Goal: Information Seeking & Learning: Learn about a topic

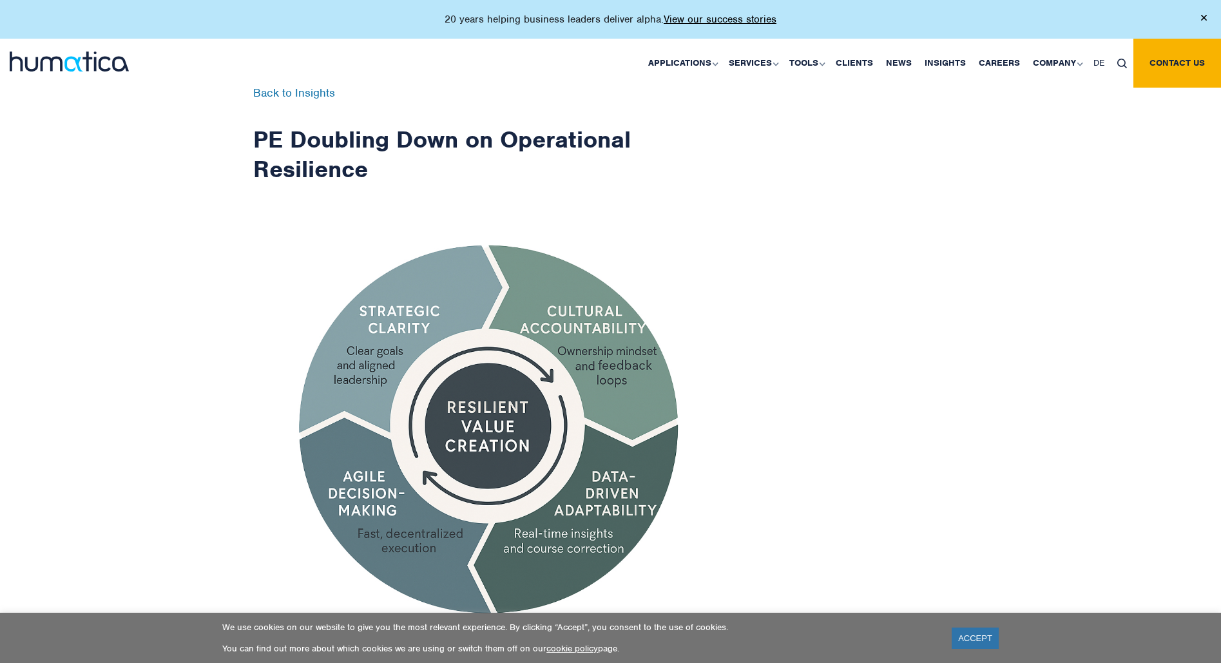
scroll to position [387, 0]
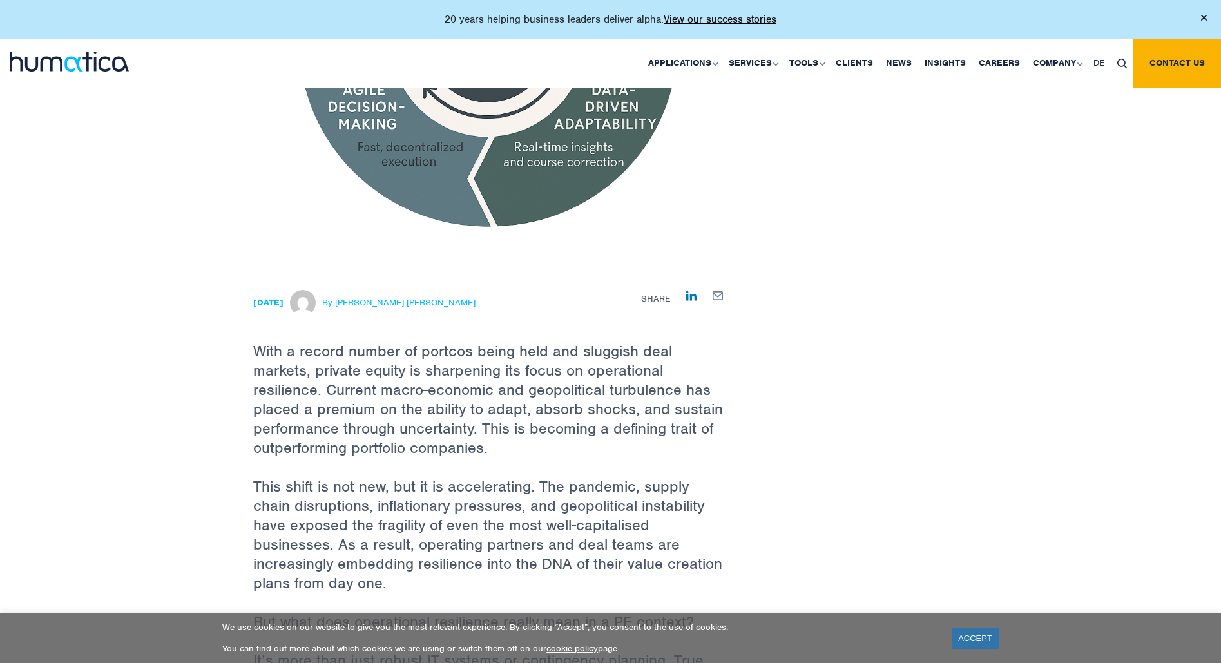
click at [966, 639] on link "ACCEPT" at bounding box center [975, 638] width 47 height 21
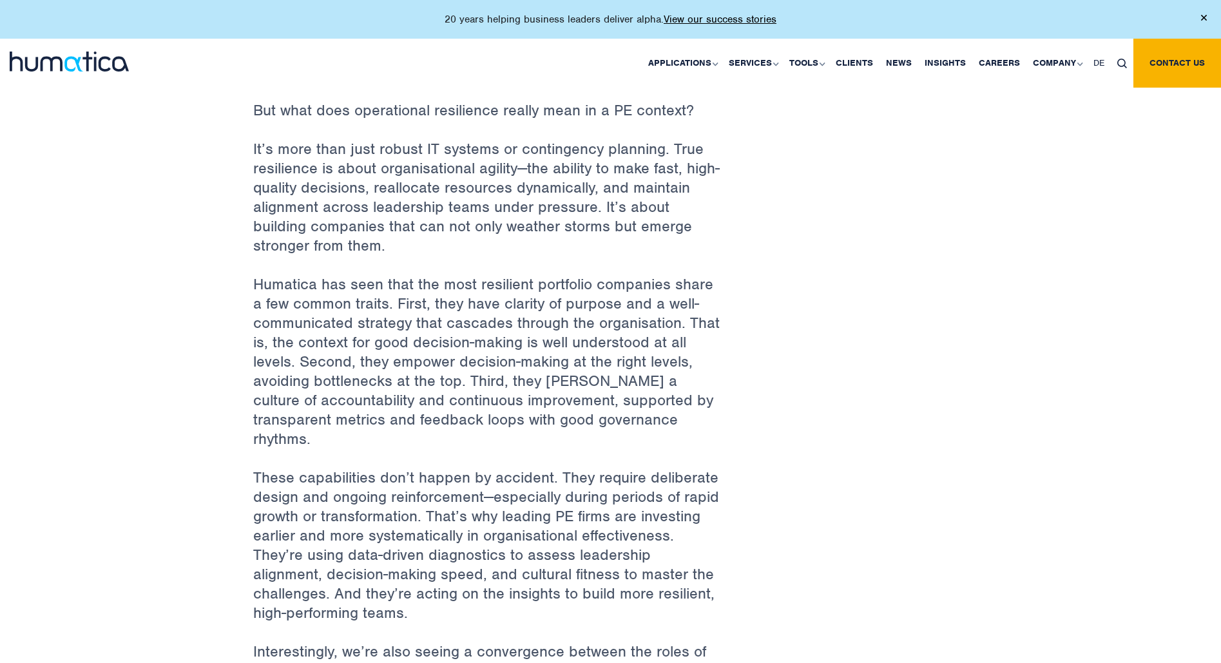
scroll to position [902, 0]
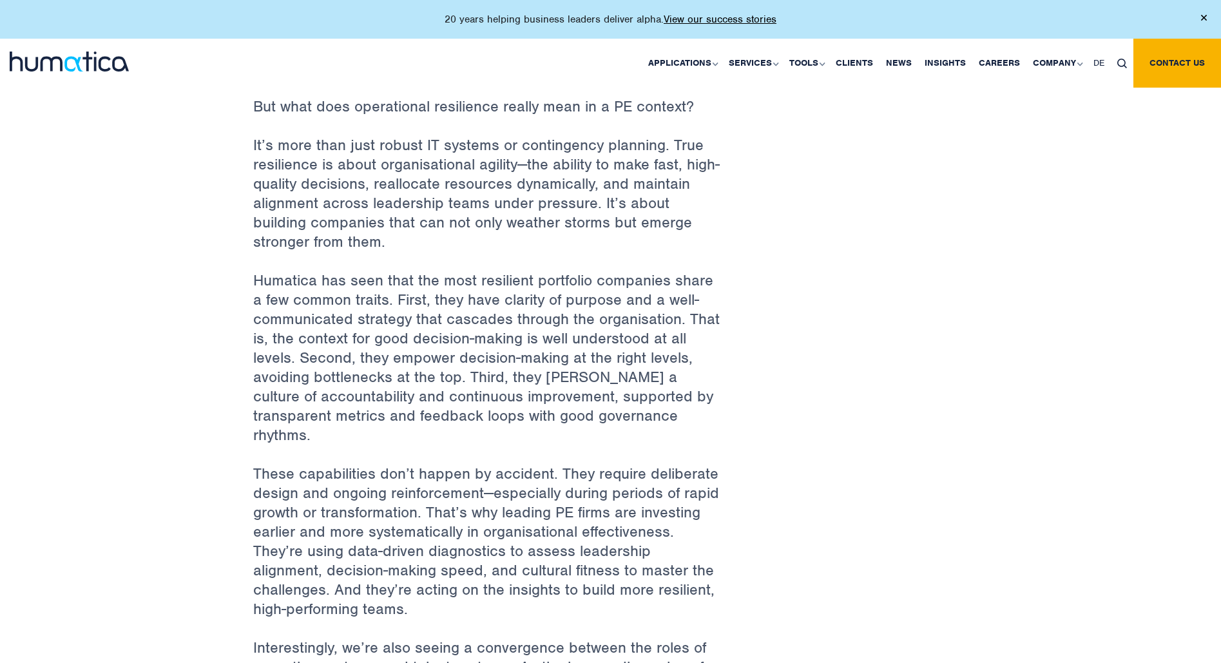
click at [197, 233] on div "Back to Insights PE Doubling Down on Operational Resilience 23 Sep, 2025 By And…" at bounding box center [610, 287] width 1221 height 2280
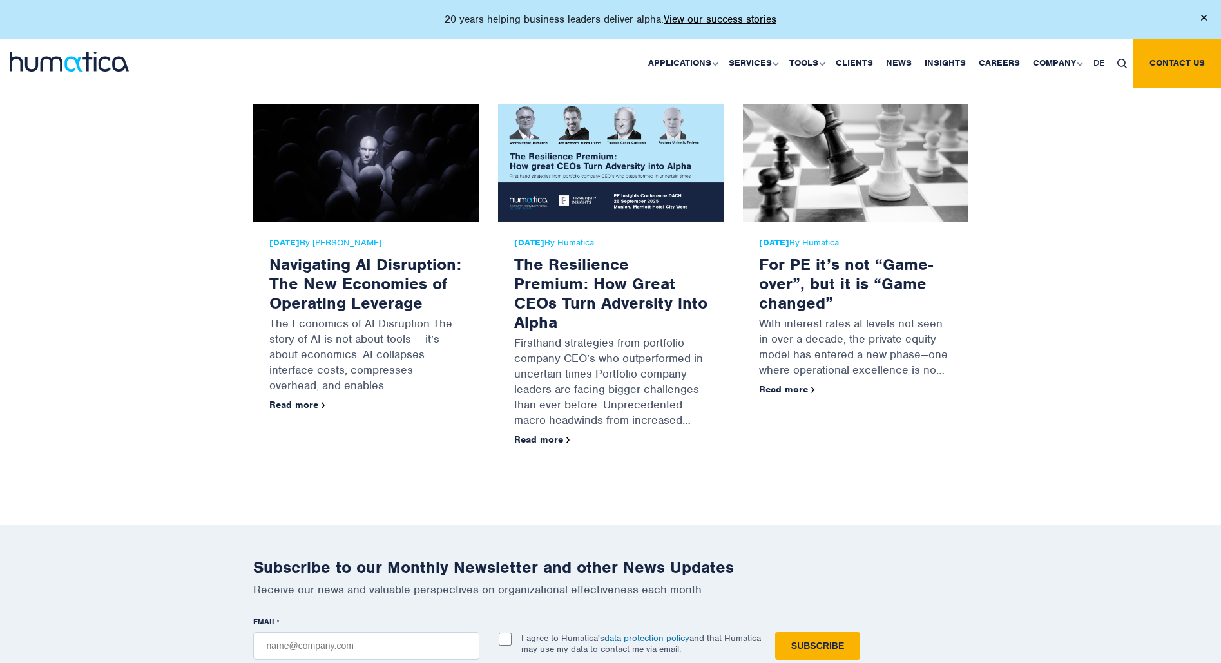
scroll to position [2320, 0]
